Goal: Transaction & Acquisition: Purchase product/service

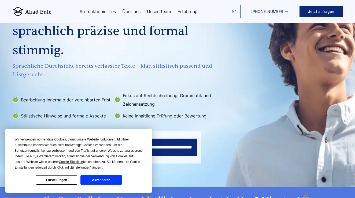
scroll to position [62, 0]
click at [56, 180] on button "Einstellungen" at bounding box center [56, 180] width 41 height 9
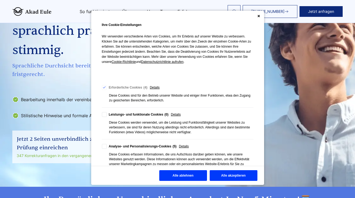
click at [183, 178] on button "Alle ablehnen" at bounding box center [183, 176] width 48 height 11
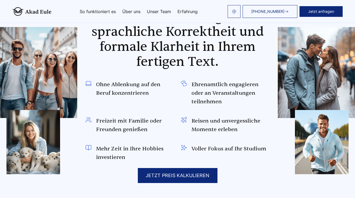
scroll to position [349, 0]
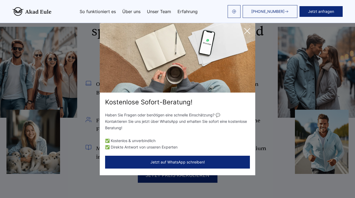
click at [245, 31] on icon at bounding box center [247, 31] width 11 height 11
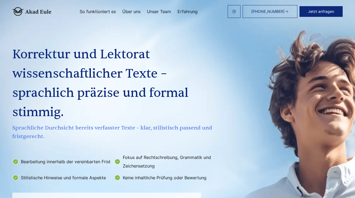
scroll to position [0, 0]
click at [160, 12] on link "Unser Team" at bounding box center [159, 11] width 24 height 4
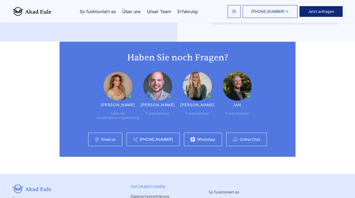
scroll to position [1398, 0]
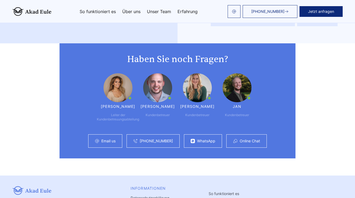
click at [97, 12] on link "So funktioniert es" at bounding box center [98, 11] width 36 height 4
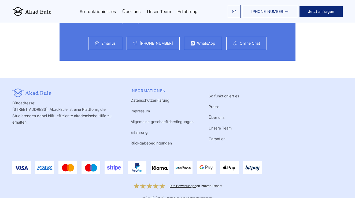
scroll to position [1496, 0]
click at [216, 126] on link "Unsere Team" at bounding box center [220, 128] width 23 height 5
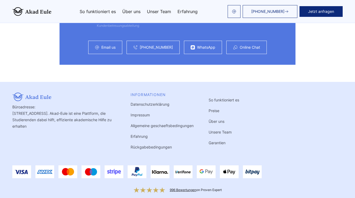
click at [226, 98] on link "So funktioniert es" at bounding box center [224, 100] width 31 height 5
click at [224, 98] on link "So funktioniert es" at bounding box center [224, 100] width 31 height 5
click at [212, 98] on link "So funktioniert es" at bounding box center [224, 100] width 31 height 5
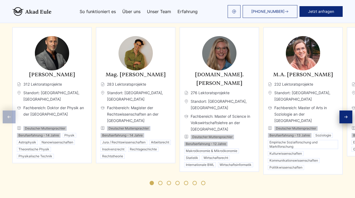
scroll to position [871, 0]
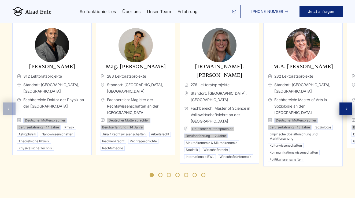
click at [345, 107] on icon "Next slide" at bounding box center [346, 109] width 4 height 4
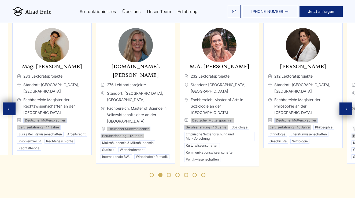
click at [345, 107] on icon "Next slide" at bounding box center [346, 109] width 4 height 4
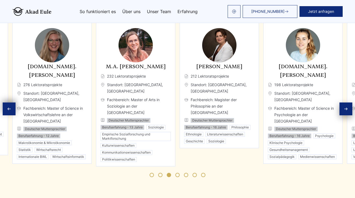
click at [345, 107] on icon "Next slide" at bounding box center [346, 109] width 4 height 4
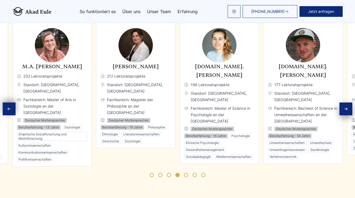
click at [345, 107] on icon "Next slide" at bounding box center [346, 109] width 4 height 4
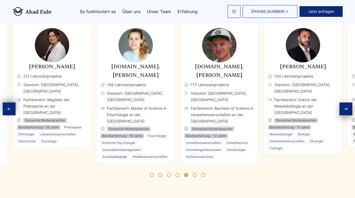
click at [345, 107] on icon "Next slide" at bounding box center [346, 109] width 4 height 4
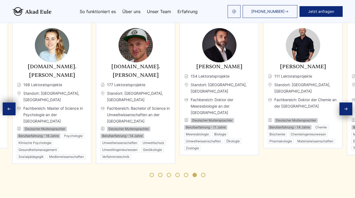
click at [345, 107] on icon "Next slide" at bounding box center [346, 109] width 4 height 4
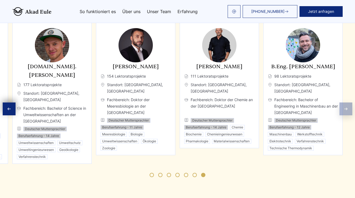
click at [345, 103] on div "Experten Qualifizierte Fachleute, sorgfältig ausgewählt Profilbasierte Zuweisun…" at bounding box center [177, 78] width 343 height 211
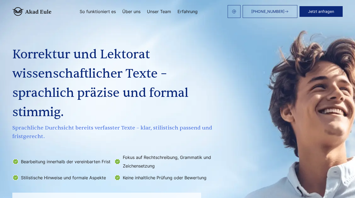
scroll to position [0, 0]
click at [100, 12] on link "So funktioniert es" at bounding box center [98, 11] width 36 height 4
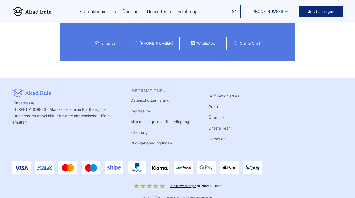
scroll to position [1496, 0]
click at [141, 131] on link "Erfahrung" at bounding box center [139, 133] width 17 height 5
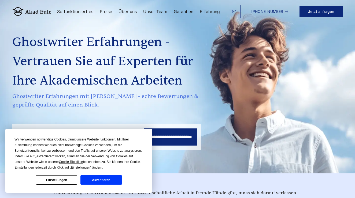
scroll to position [23, 0]
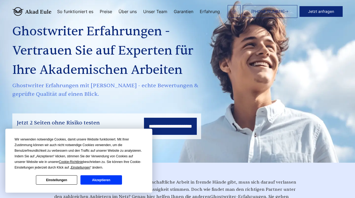
click at [59, 180] on button "Einstellungen" at bounding box center [56, 180] width 41 height 9
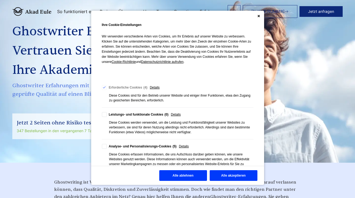
click at [168, 175] on button "Alle ablehnen" at bounding box center [183, 176] width 48 height 11
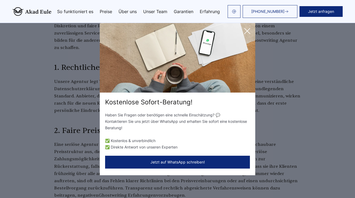
scroll to position [393, 0]
click at [248, 31] on icon at bounding box center [247, 30] width 5 height 5
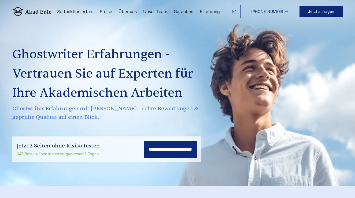
scroll to position [0, 0]
click at [107, 10] on link "Preise" at bounding box center [106, 11] width 12 height 4
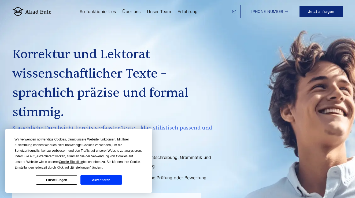
click at [59, 176] on button "Einstellungen" at bounding box center [56, 180] width 41 height 9
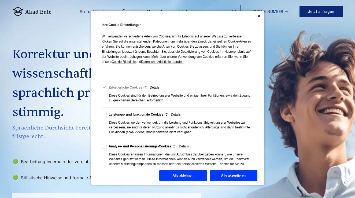
click at [169, 176] on button "Alle ablehnen" at bounding box center [183, 176] width 48 height 11
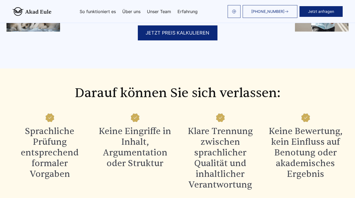
scroll to position [432, 0]
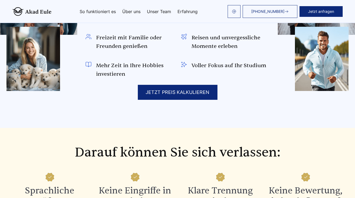
click at [161, 93] on div "JETZT PREIS KALKULIEREN" at bounding box center [178, 92] width 80 height 15
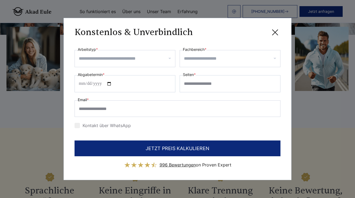
click at [163, 59] on input "Arbeitstyp *" at bounding box center [127, 58] width 96 height 9
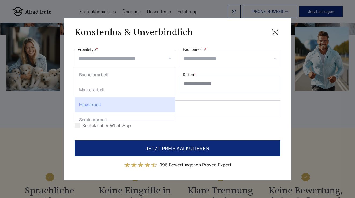
scroll to position [0, 0]
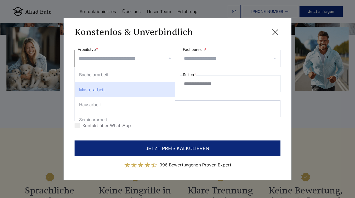
click at [117, 89] on div "Masterarbeit" at bounding box center [125, 89] width 100 height 15
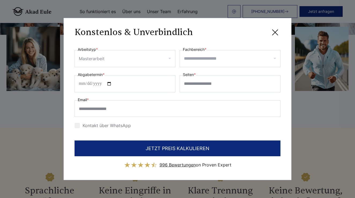
click at [270, 60] on input "Fachbereich *" at bounding box center [232, 58] width 96 height 9
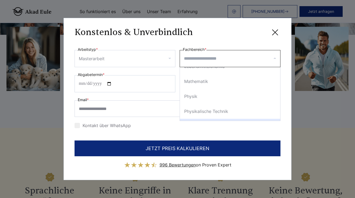
scroll to position [643, 0]
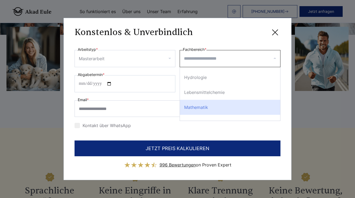
click at [187, 127] on div "Kontakt über WhatsApp" at bounding box center [178, 125] width 206 height 9
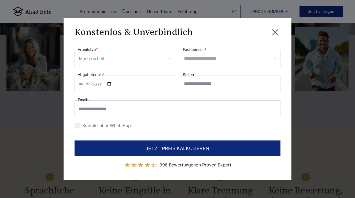
click at [171, 58] on div "Masterarbeit" at bounding box center [125, 58] width 101 height 17
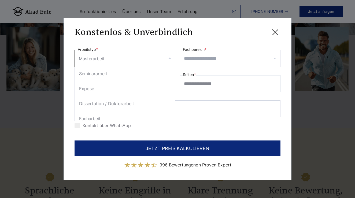
scroll to position [43, 0]
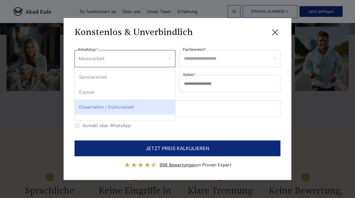
click at [128, 107] on div "Dissertation / Doktorarbeit" at bounding box center [125, 107] width 100 height 15
select select "**"
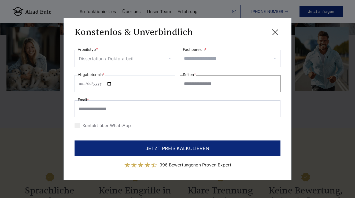
click at [269, 85] on input "Seiten *" at bounding box center [230, 83] width 101 height 17
click at [275, 85] on input "*" at bounding box center [230, 83] width 101 height 17
click at [274, 82] on input "*" at bounding box center [230, 83] width 101 height 17
type input "*"
click at [274, 82] on input "*" at bounding box center [230, 83] width 101 height 17
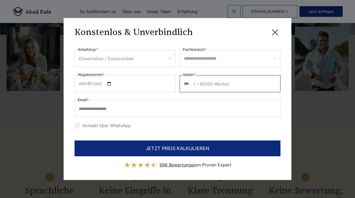
type input "***"
click at [264, 94] on div "**********" at bounding box center [178, 88] width 206 height 84
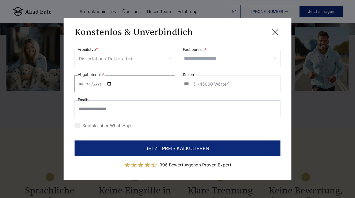
click at [82, 83] on input "Abgabetermin *" at bounding box center [125, 83] width 101 height 17
type input "**********"
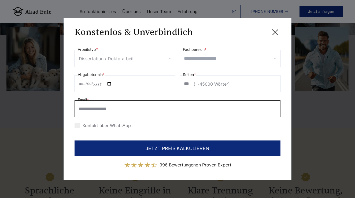
click at [153, 107] on input "Email *" at bounding box center [178, 109] width 206 height 17
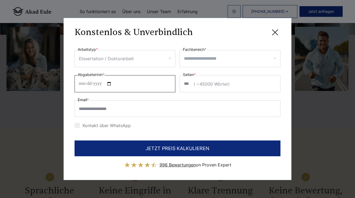
click at [83, 84] on input "**********" at bounding box center [125, 83] width 101 height 17
type input "**********"
click at [134, 95] on div "**********" at bounding box center [178, 88] width 206 height 84
click at [272, 59] on input "Fachbereich *" at bounding box center [232, 58] width 96 height 9
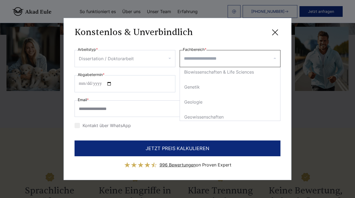
scroll to position [604, 0]
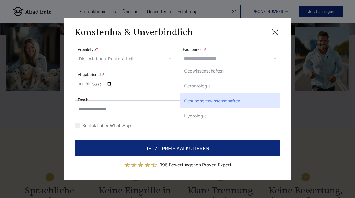
click at [234, 99] on div "Gesundheitswissenschaften" at bounding box center [230, 101] width 100 height 15
select select "**"
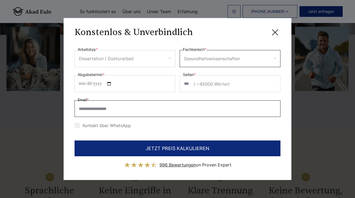
click at [119, 111] on input "Email *" at bounding box center [178, 109] width 206 height 17
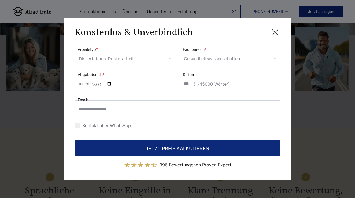
click at [83, 85] on input "**********" at bounding box center [125, 83] width 101 height 17
click at [105, 84] on input "**********" at bounding box center [125, 83] width 101 height 17
type input "**********"
click at [84, 84] on input "**********" at bounding box center [125, 83] width 101 height 17
type input "**********"
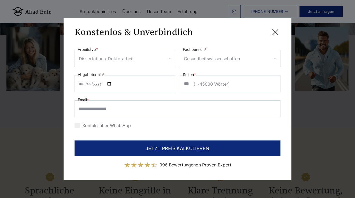
click at [118, 97] on div "**********" at bounding box center [178, 88] width 206 height 84
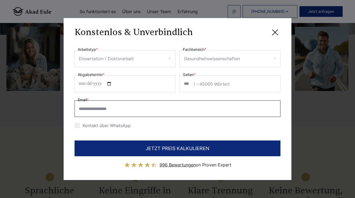
click at [79, 110] on input "Email *" at bounding box center [178, 109] width 206 height 17
paste input "**********"
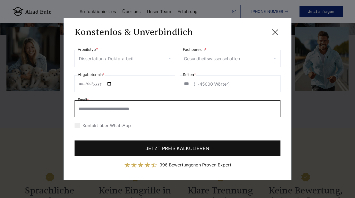
type input "**********"
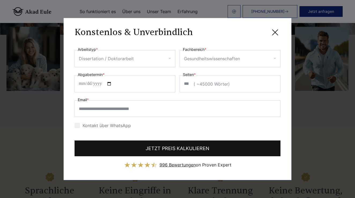
click at [155, 150] on button "JETZT PREIS KALKULIEREN" at bounding box center [178, 149] width 206 height 16
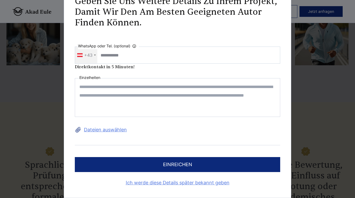
scroll to position [458, 0]
click at [165, 182] on link "Ich werde diese Details später bekannt geben" at bounding box center [177, 183] width 205 height 9
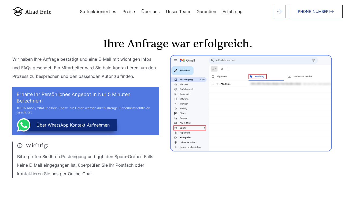
click at [211, 10] on link "Garantien" at bounding box center [207, 11] width 20 height 4
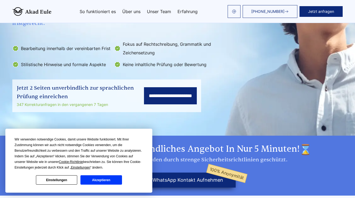
click at [60, 180] on button "Einstellungen" at bounding box center [56, 180] width 41 height 9
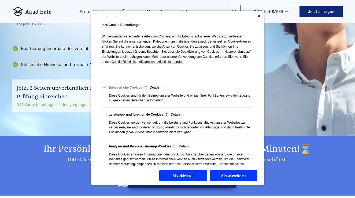
click at [175, 176] on button "Alle ablehnen" at bounding box center [183, 176] width 48 height 11
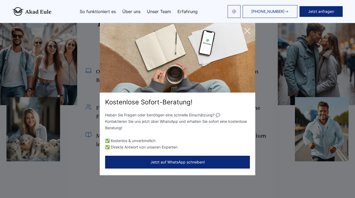
scroll to position [316, 0]
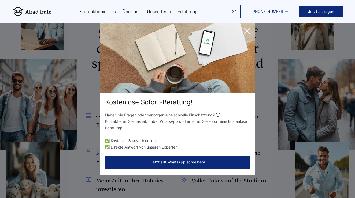
click at [244, 32] on icon at bounding box center [247, 31] width 11 height 11
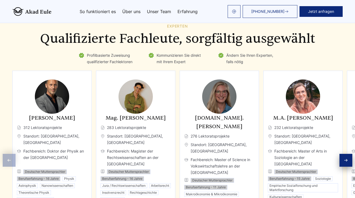
scroll to position [821, 0]
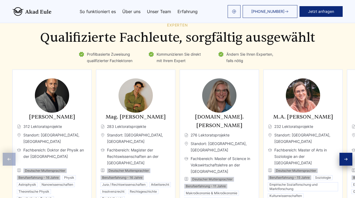
click at [345, 157] on icon "Next slide" at bounding box center [346, 159] width 4 height 4
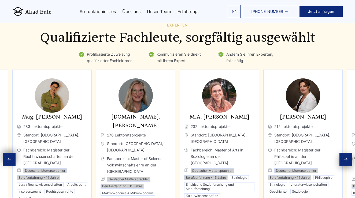
click at [345, 157] on icon "Next slide" at bounding box center [346, 159] width 4 height 4
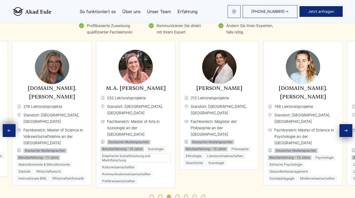
scroll to position [850, 0]
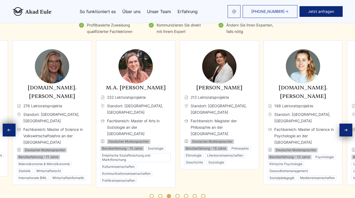
click at [344, 128] on icon "Next slide" at bounding box center [346, 130] width 4 height 4
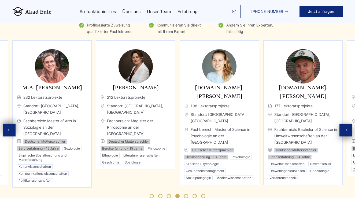
click at [344, 128] on icon "Next slide" at bounding box center [346, 130] width 4 height 4
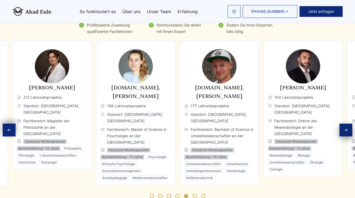
click at [344, 128] on icon "Next slide" at bounding box center [346, 130] width 4 height 4
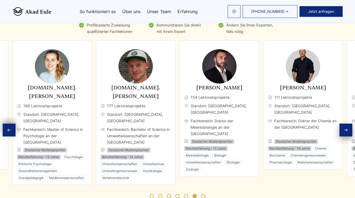
click at [344, 128] on icon "Next slide" at bounding box center [346, 130] width 4 height 4
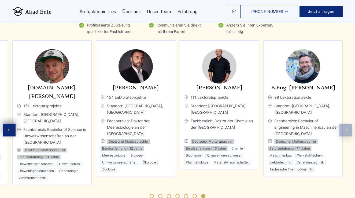
click at [344, 127] on div "Experten Qualifizierte Fachleute, sorgfältig ausgewählt Profilbasierte Zuweisun…" at bounding box center [177, 99] width 343 height 211
click at [10, 128] on icon "Previous slide" at bounding box center [9, 130] width 4 height 4
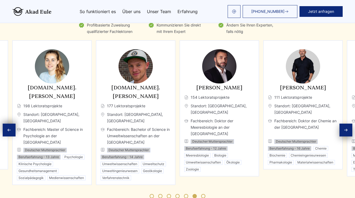
click at [10, 128] on icon "Previous slide" at bounding box center [9, 130] width 4 height 4
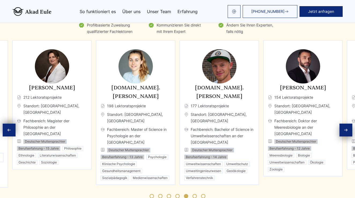
click at [10, 128] on icon "Previous slide" at bounding box center [9, 130] width 4 height 4
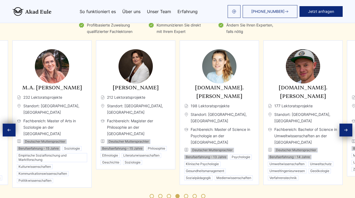
click at [10, 128] on icon "Previous slide" at bounding box center [9, 130] width 4 height 4
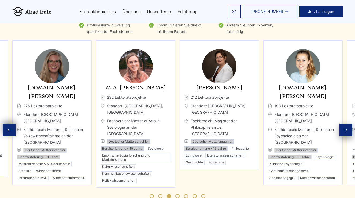
click at [10, 128] on icon "Previous slide" at bounding box center [9, 130] width 4 height 4
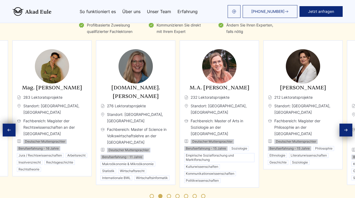
click at [10, 128] on icon "Previous slide" at bounding box center [9, 130] width 4 height 4
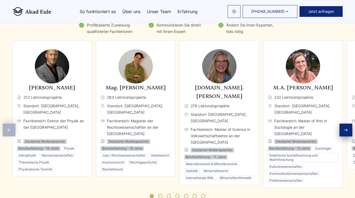
click at [10, 125] on div "Experten Qualifizierte Fachleute, sorgfältig ausgewählt Profilbasierte Zuweisun…" at bounding box center [177, 99] width 343 height 211
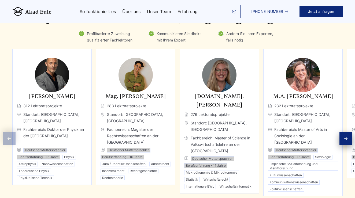
scroll to position [847, 0]
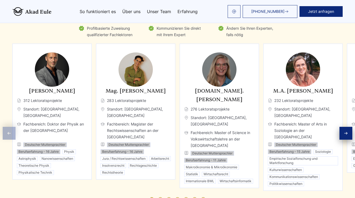
click at [344, 131] on icon "Next slide" at bounding box center [346, 133] width 4 height 4
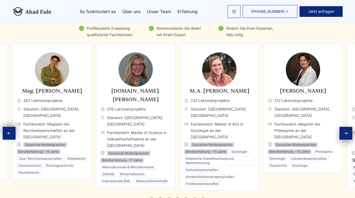
click at [344, 131] on icon "Next slide" at bounding box center [346, 133] width 4 height 4
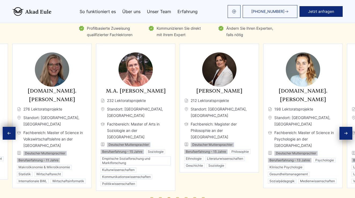
click at [344, 131] on icon "Next slide" at bounding box center [346, 133] width 4 height 4
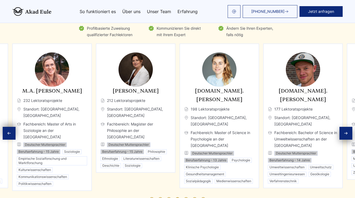
click at [344, 131] on icon "Next slide" at bounding box center [346, 133] width 4 height 4
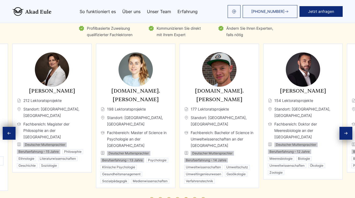
click at [344, 131] on icon "Next slide" at bounding box center [346, 133] width 4 height 4
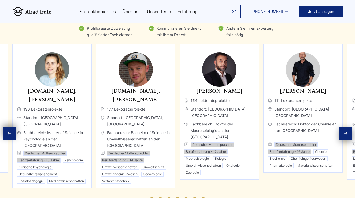
click at [344, 131] on icon "Next slide" at bounding box center [346, 133] width 4 height 4
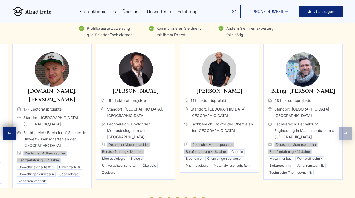
click at [344, 128] on div "Experten Qualifizierte Fachleute, sorgfältig ausgewählt Profilbasierte Zuweisun…" at bounding box center [177, 102] width 343 height 211
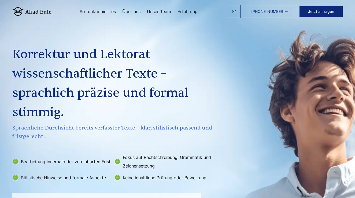
scroll to position [0, 0]
click at [130, 11] on link "Über uns" at bounding box center [131, 11] width 18 height 4
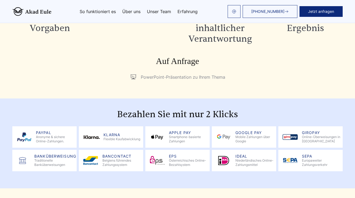
scroll to position [631, 0]
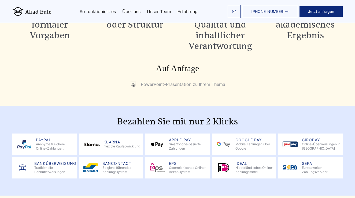
click at [161, 12] on link "Unser Team" at bounding box center [159, 11] width 24 height 4
